Goal: Task Accomplishment & Management: Complete application form

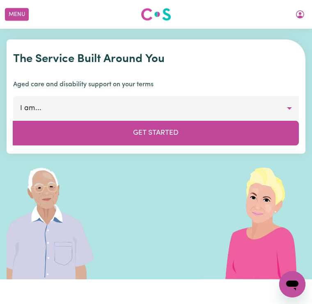
click at [21, 20] on button "Menu" at bounding box center [17, 14] width 24 height 13
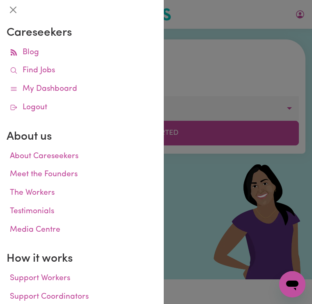
click at [58, 69] on link "Find Jobs" at bounding box center [82, 71] width 151 height 18
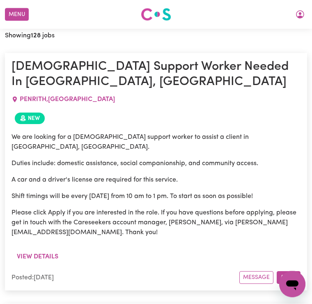
scroll to position [356, 0]
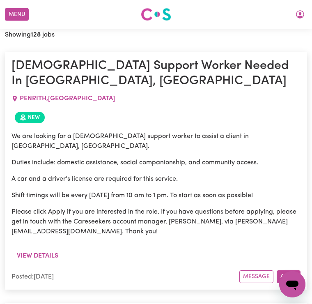
click at [49, 248] on button "View details" at bounding box center [37, 256] width 52 height 16
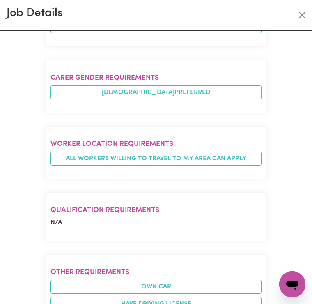
scroll to position [677, 0]
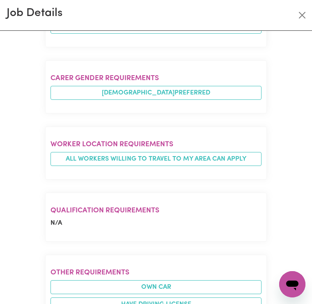
click at [307, 14] on button "Close" at bounding box center [301, 15] width 13 height 13
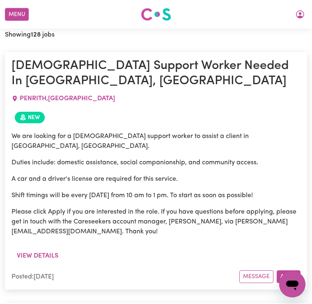
click at [255, 270] on button "Message" at bounding box center [256, 276] width 34 height 13
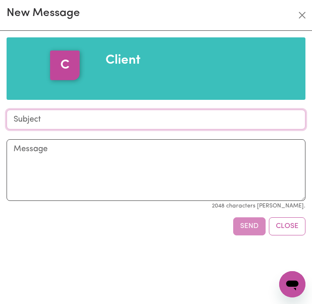
click at [36, 120] on input "Subject" at bounding box center [156, 120] width 299 height 20
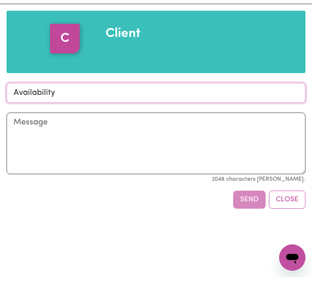
type input "Availability"
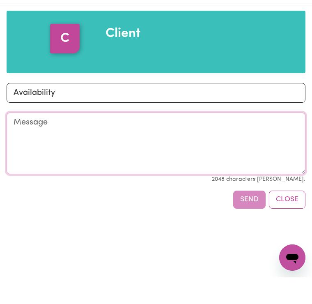
click at [21, 139] on textarea "Message" at bounding box center [156, 170] width 299 height 62
click at [32, 139] on textarea "Message" at bounding box center [156, 170] width 299 height 62
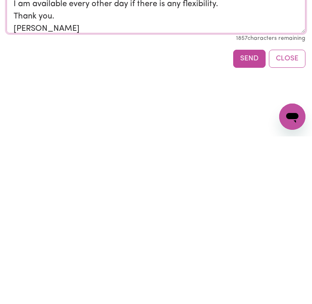
scroll to position [2, 0]
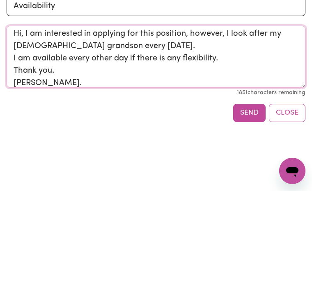
type textarea "Hi, I am interested in applying for this position, however, I look after my [DE…"
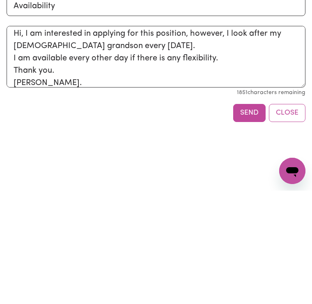
click at [256, 217] on button "Send" at bounding box center [249, 226] width 32 height 18
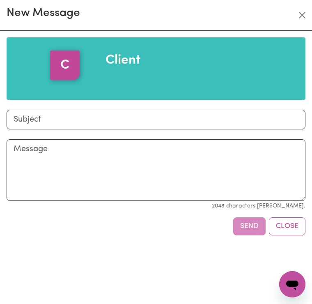
scroll to position [0, 0]
